Goal: Contribute content: Add original content to the website for others to see

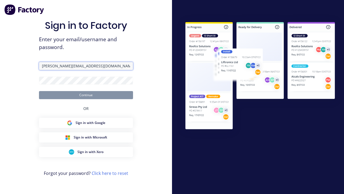
type input "[PERSON_NAME][EMAIL_ADDRESS][DOMAIN_NAME]"
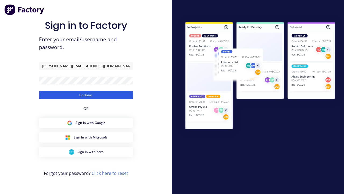
click at [86, 95] on button "Continue" at bounding box center [86, 95] width 94 height 8
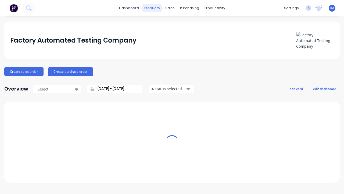
click at [154, 8] on div "products" at bounding box center [152, 8] width 21 height 8
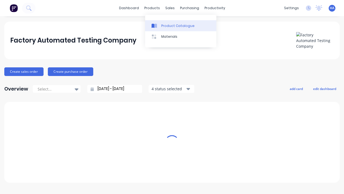
click at [181, 26] on div "Product Catalogue" at bounding box center [177, 25] width 33 height 5
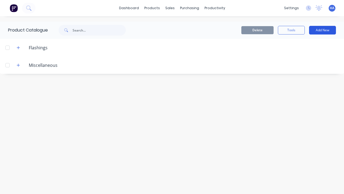
click at [323, 30] on button "Add New" at bounding box center [322, 30] width 27 height 9
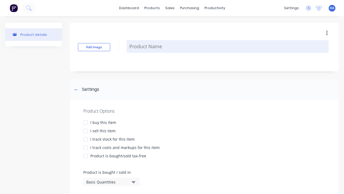
click at [228, 46] on textarea at bounding box center [228, 46] width 202 height 13
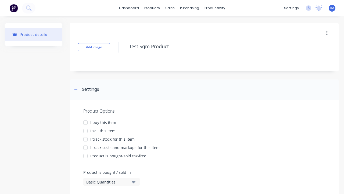
click at [85, 122] on div at bounding box center [85, 122] width 11 height 11
click at [85, 130] on div at bounding box center [85, 130] width 11 height 11
type textarea "Test Sqm Product"
click at [108, 181] on div "Basic Quantities" at bounding box center [107, 182] width 43 height 6
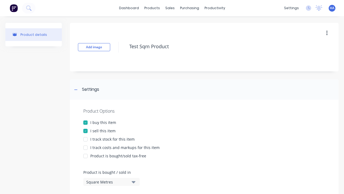
scroll to position [246, 0]
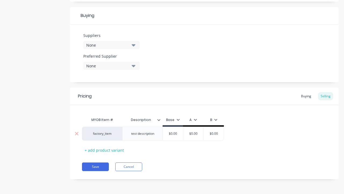
click at [193, 133] on input "text" at bounding box center [193, 133] width 27 height 5
type input "100"
click at [95, 166] on button "Save" at bounding box center [95, 166] width 27 height 9
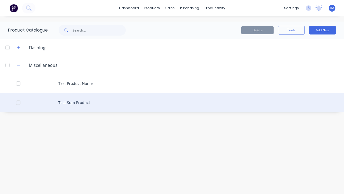
click at [172, 102] on div "Test Sqm Product" at bounding box center [172, 102] width 344 height 19
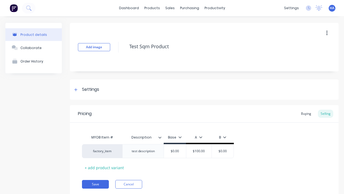
click at [327, 33] on icon "button" at bounding box center [326, 33] width 1 height 5
